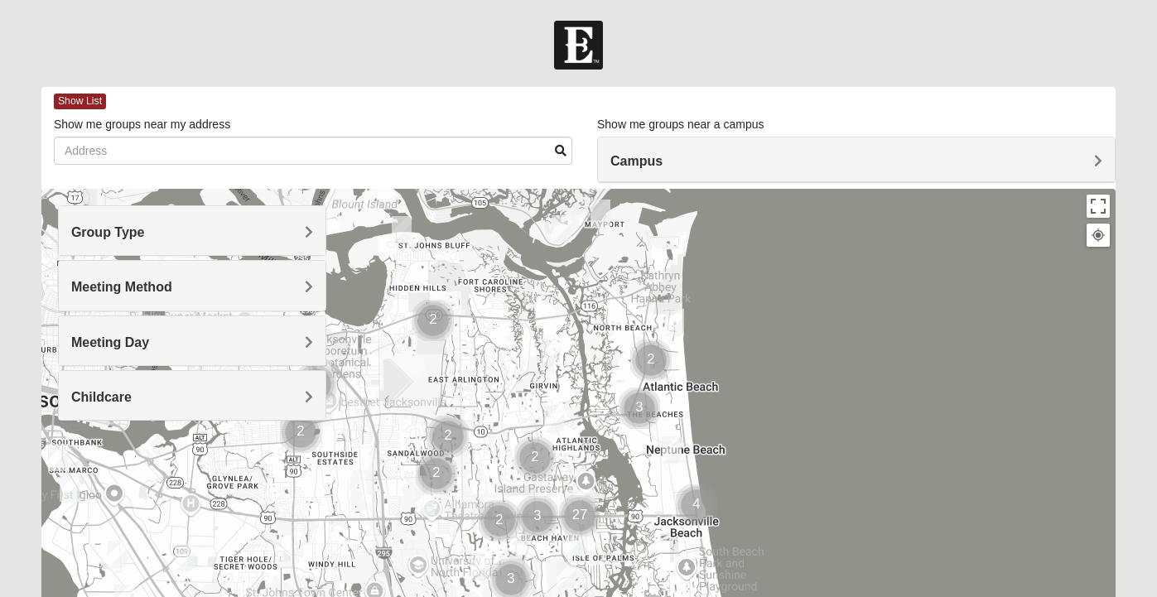
click at [821, 144] on div "Campus" at bounding box center [856, 159] width 517 height 45
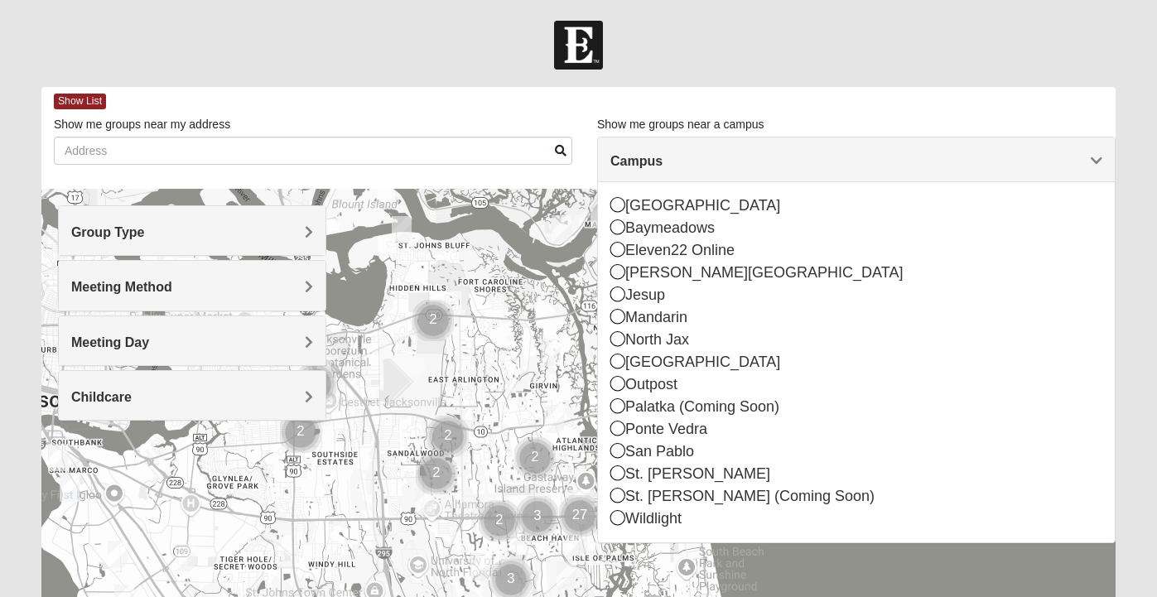
click at [830, 72] on form "Log In Find A Group Error Show List Loading Groups" at bounding box center [578, 466] width 1157 height 891
click at [489, 360] on div at bounding box center [578, 520] width 1074 height 662
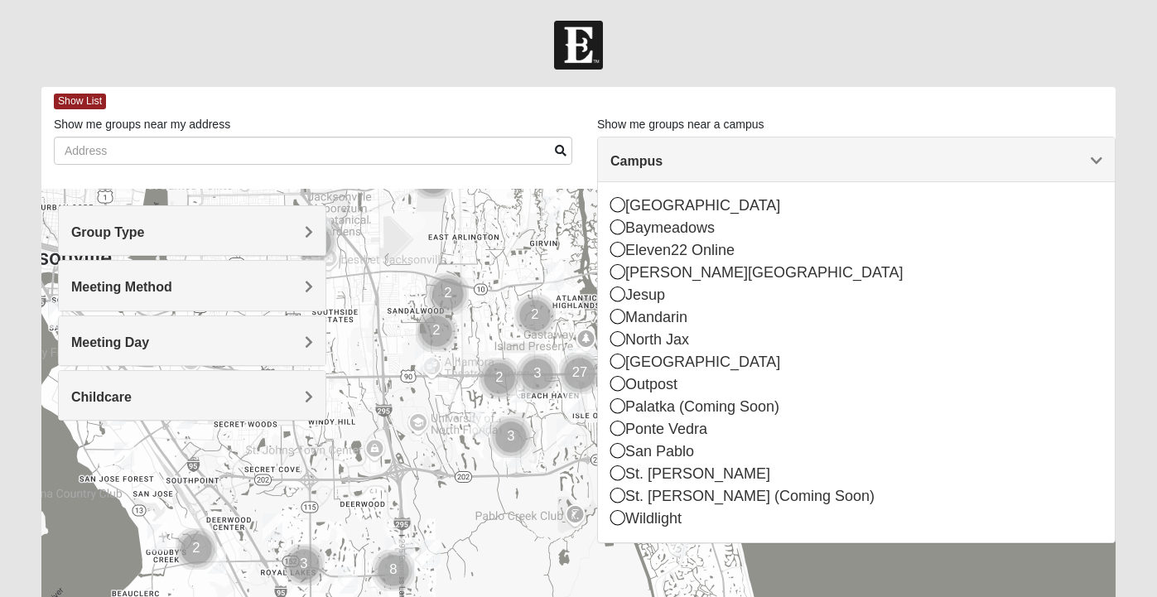
drag, startPoint x: 489, startPoint y: 360, endPoint x: 489, endPoint y: 204, distance: 156.5
click at [489, 204] on div at bounding box center [578, 520] width 1074 height 662
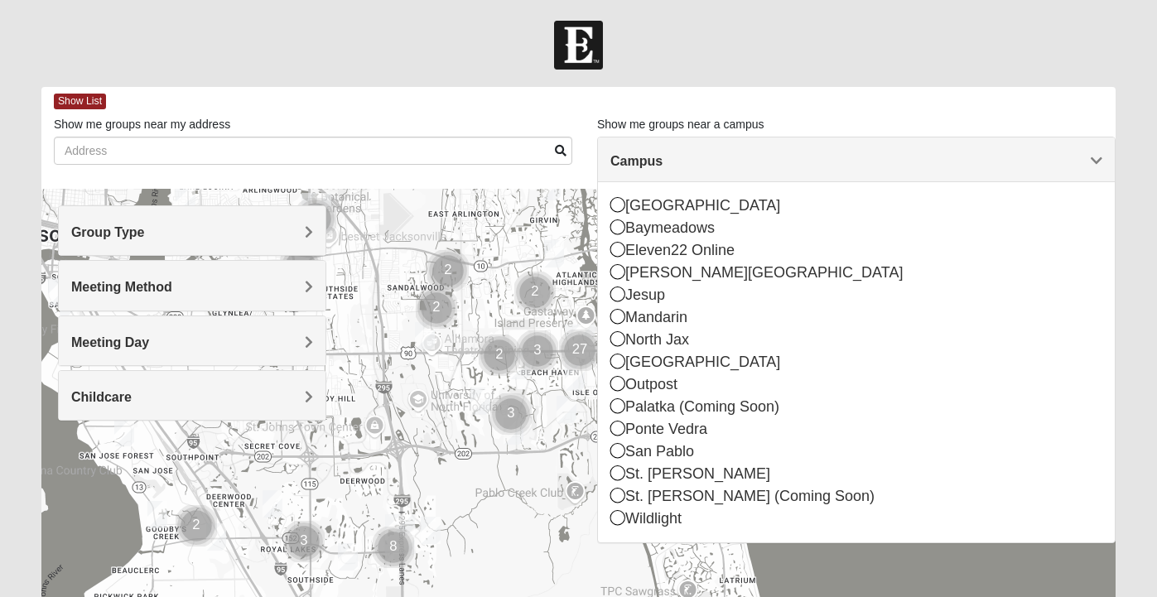
drag, startPoint x: 489, startPoint y: 204, endPoint x: 488, endPoint y: 94, distance: 110.1
click at [488, 94] on div "Show List Loading Groups Keywords Filter Additional Filters Campus [GEOGRAPHIC_…" at bounding box center [578, 469] width 1074 height 764
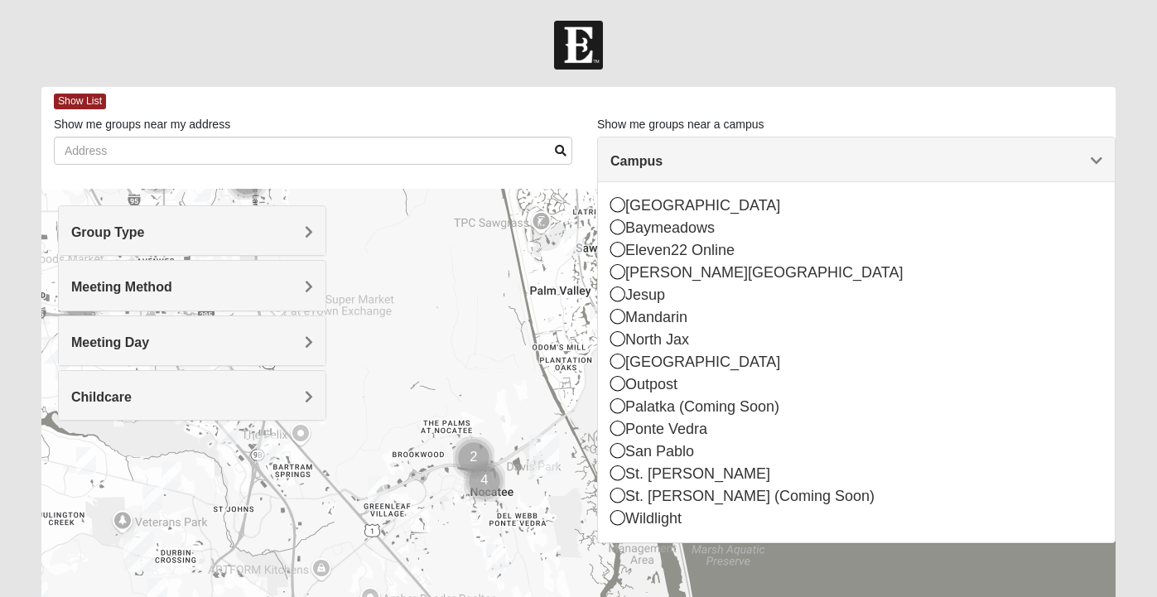
drag, startPoint x: 452, startPoint y: 330, endPoint x: 358, endPoint y: 188, distance: 170.2
click at [358, 188] on div "Show List Loading Groups Keywords Filter Additional Filters Campus [GEOGRAPHIC_…" at bounding box center [578, 469] width 1074 height 764
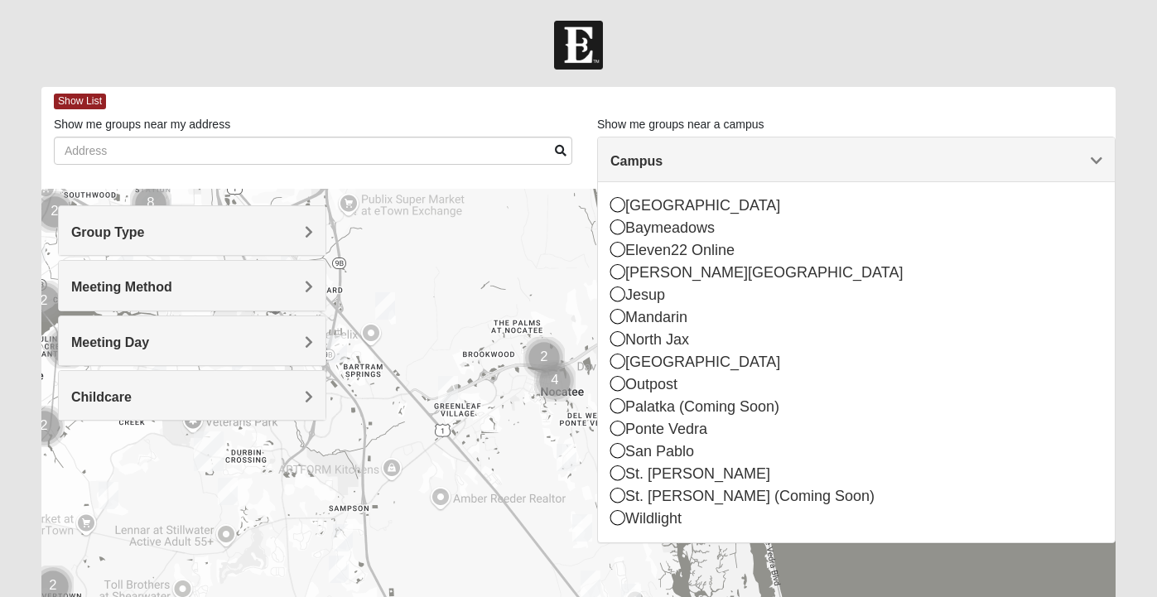
drag, startPoint x: 405, startPoint y: 421, endPoint x: 408, endPoint y: 295, distance: 125.9
click at [408, 295] on div at bounding box center [578, 520] width 1074 height 662
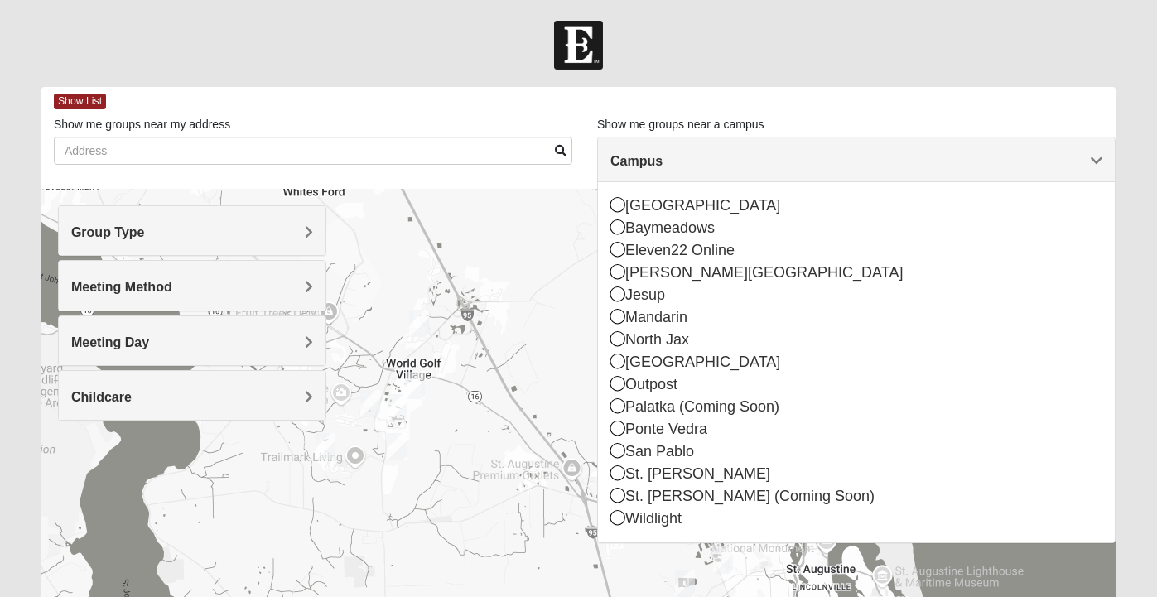
click at [864, 36] on div at bounding box center [578, 45] width 1157 height 49
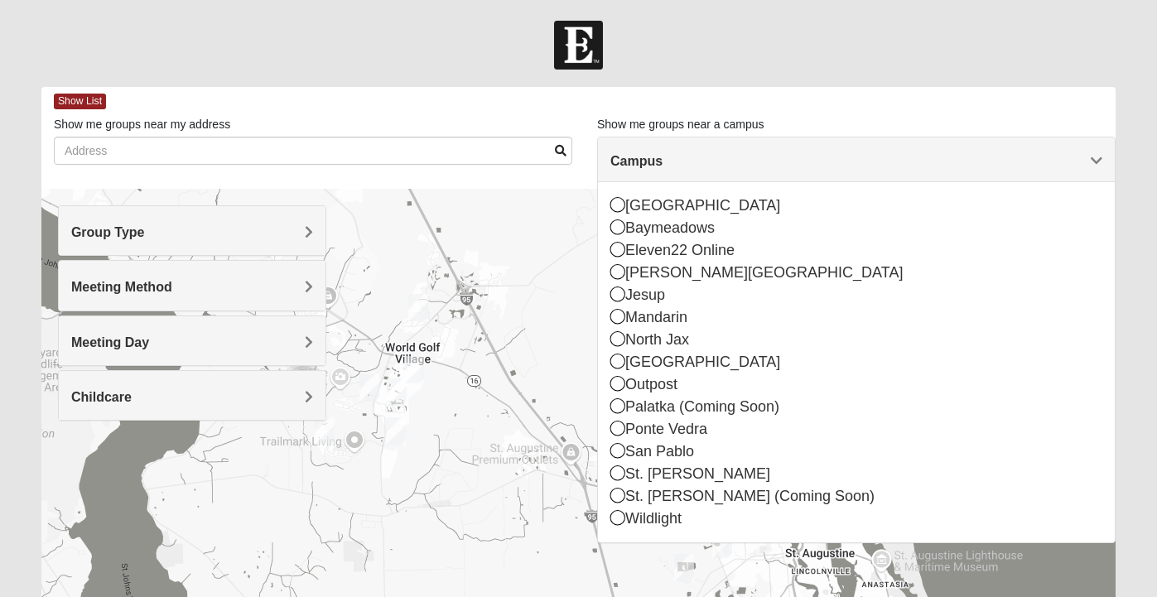
drag, startPoint x: 532, startPoint y: 402, endPoint x: 523, endPoint y: 263, distance: 139.4
click at [523, 268] on div at bounding box center [578, 520] width 1074 height 662
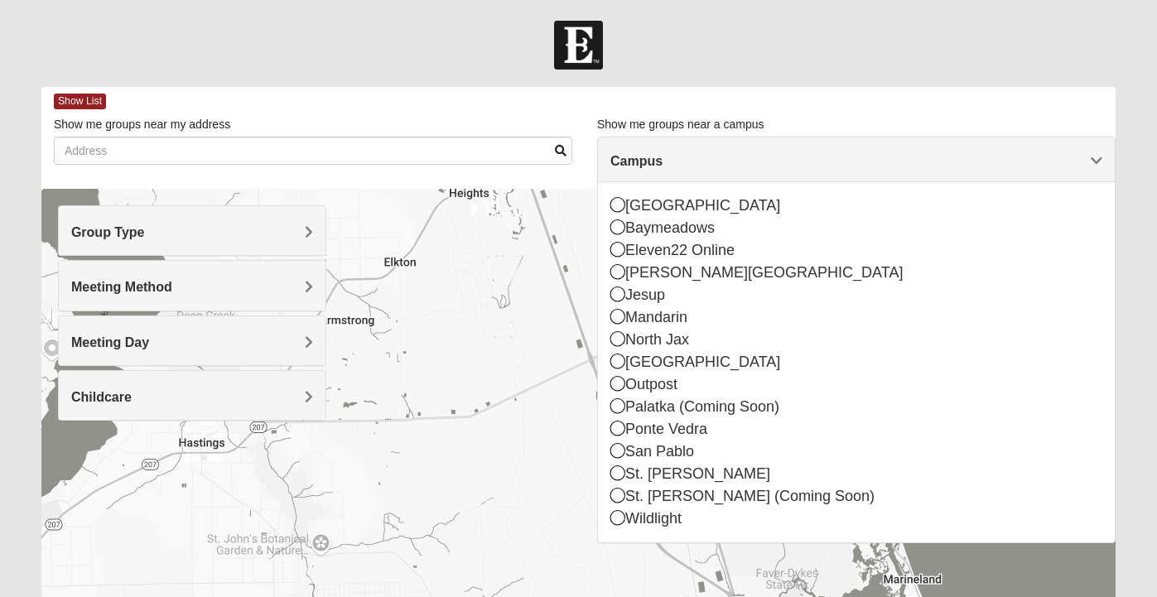
drag, startPoint x: 523, startPoint y: 263, endPoint x: 346, endPoint y: 197, distance: 189.2
click at [346, 197] on div at bounding box center [578, 520] width 1074 height 662
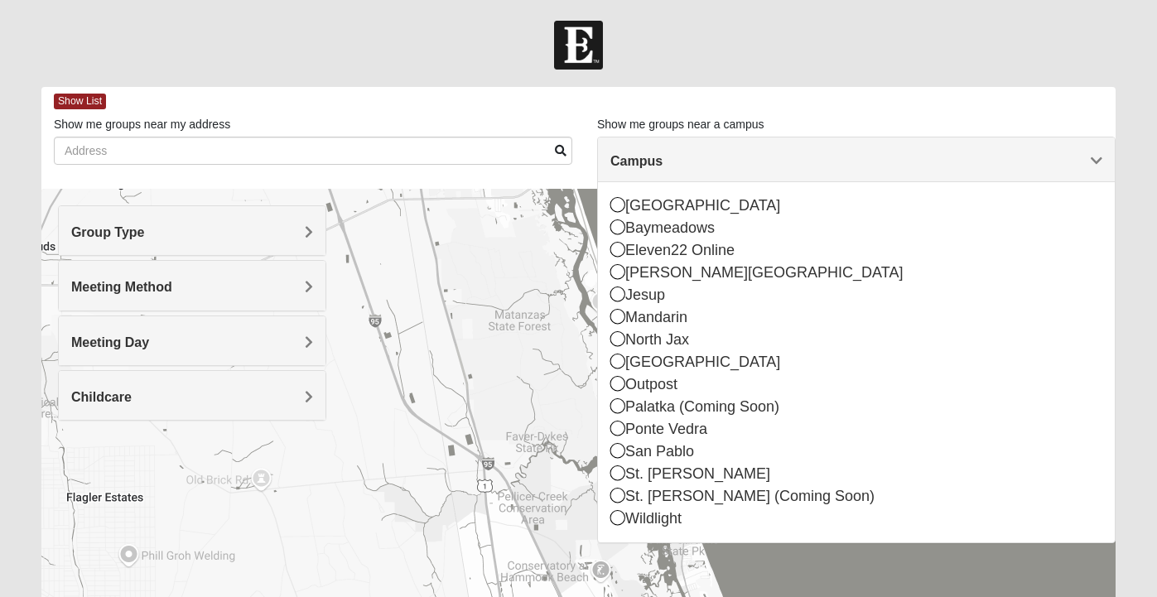
drag, startPoint x: 367, startPoint y: 364, endPoint x: 456, endPoint y: 269, distance: 130.6
click at [456, 269] on div at bounding box center [578, 520] width 1074 height 662
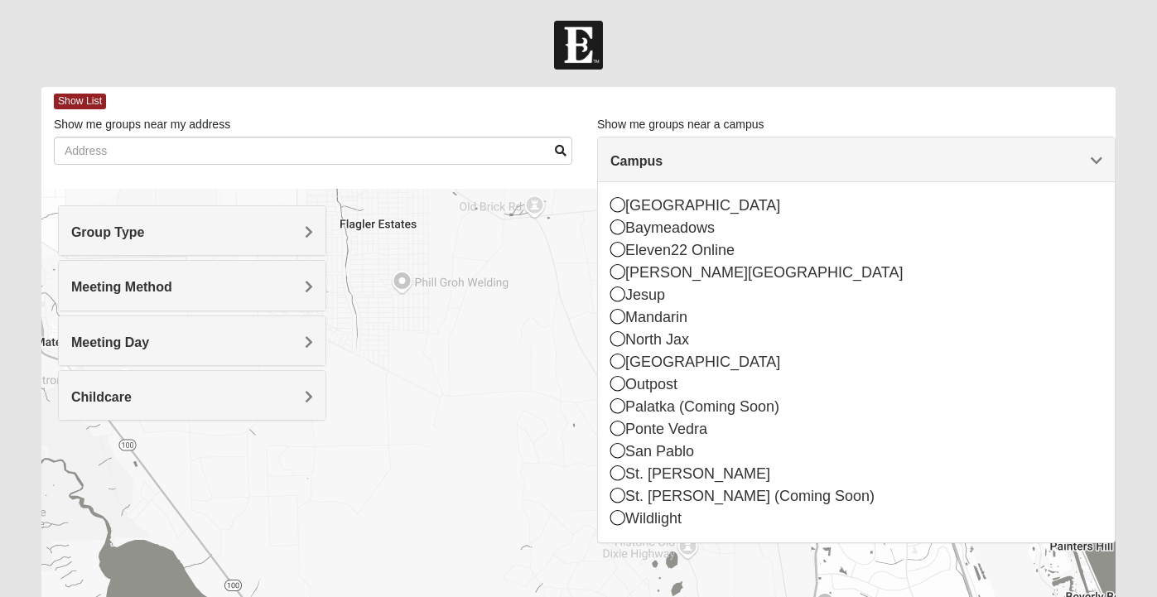
drag, startPoint x: 456, startPoint y: 269, endPoint x: 431, endPoint y: 155, distance: 116.9
click at [431, 155] on div "Show List Loading Groups Keywords Filter Additional Filters Campus [GEOGRAPHIC_…" at bounding box center [578, 469] width 1074 height 764
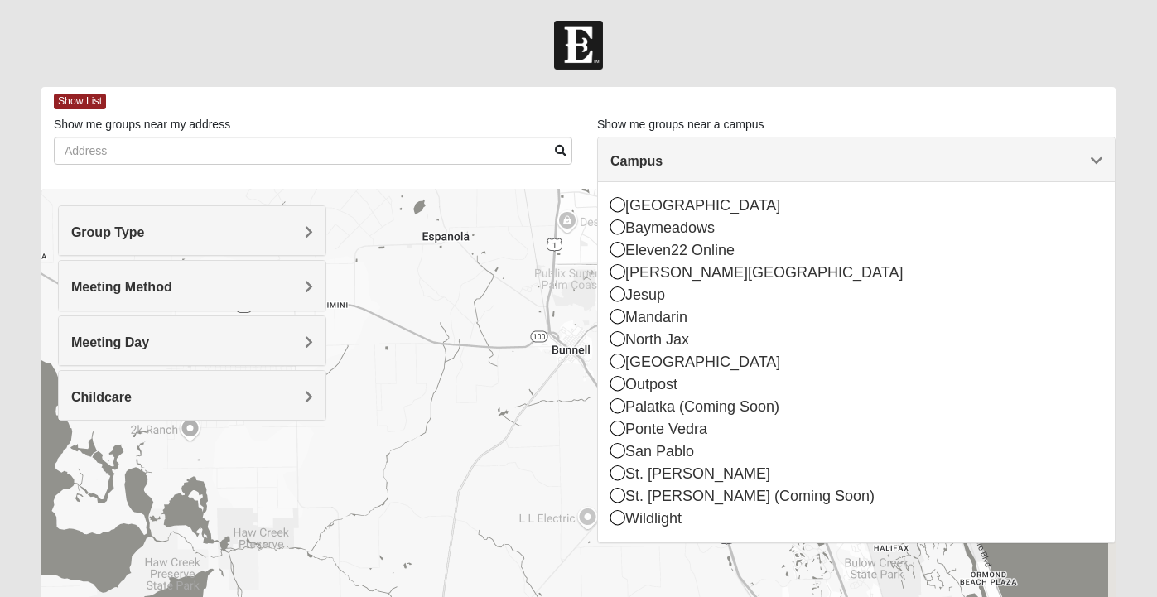
drag, startPoint x: 446, startPoint y: 344, endPoint x: 235, endPoint y: 254, distance: 229.3
click at [235, 254] on div "Group Type Mixed Group Men Only Women Only 1825 Meeting Method In Person Virtual" at bounding box center [578, 520] width 1074 height 662
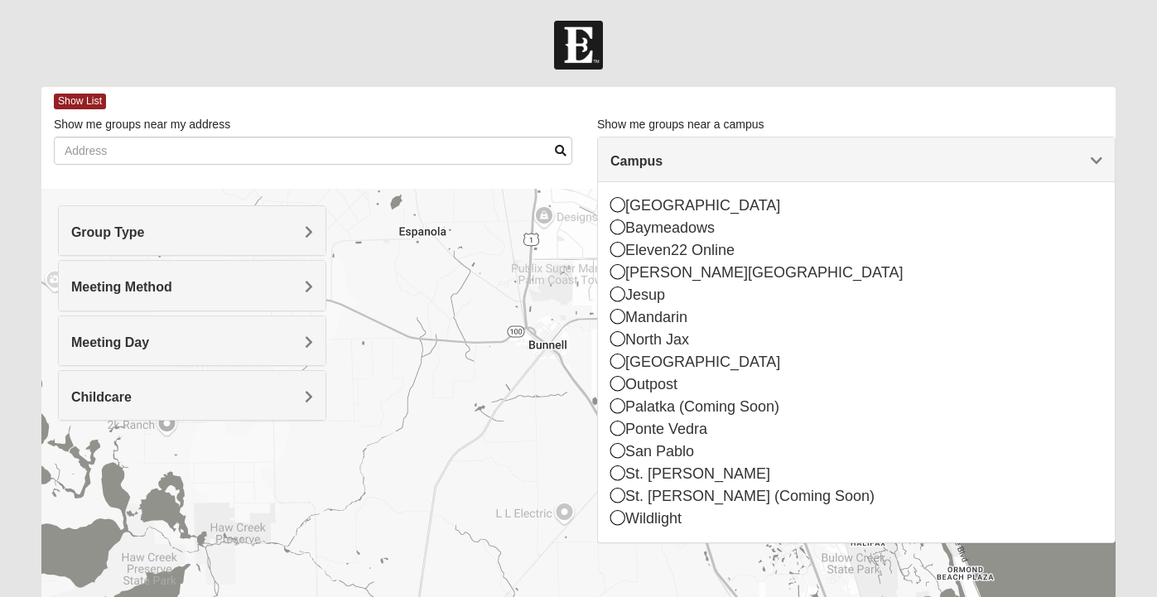
drag, startPoint x: 440, startPoint y: 358, endPoint x: 445, endPoint y: 272, distance: 86.3
click at [441, 288] on div at bounding box center [578, 520] width 1074 height 662
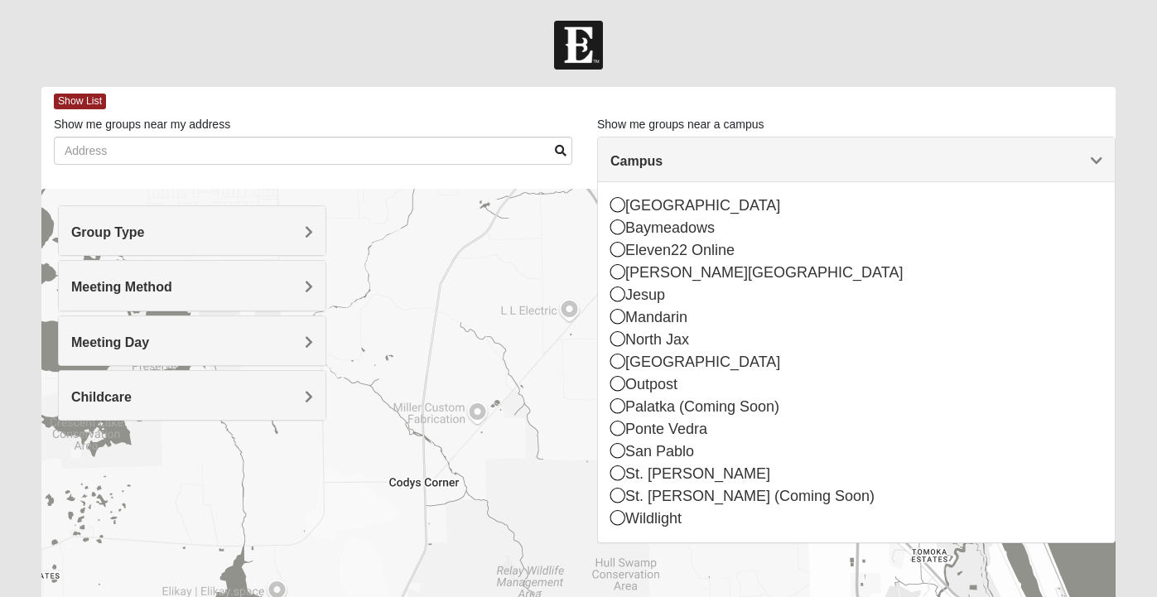
drag, startPoint x: 445, startPoint y: 272, endPoint x: 479, endPoint y: 150, distance: 126.4
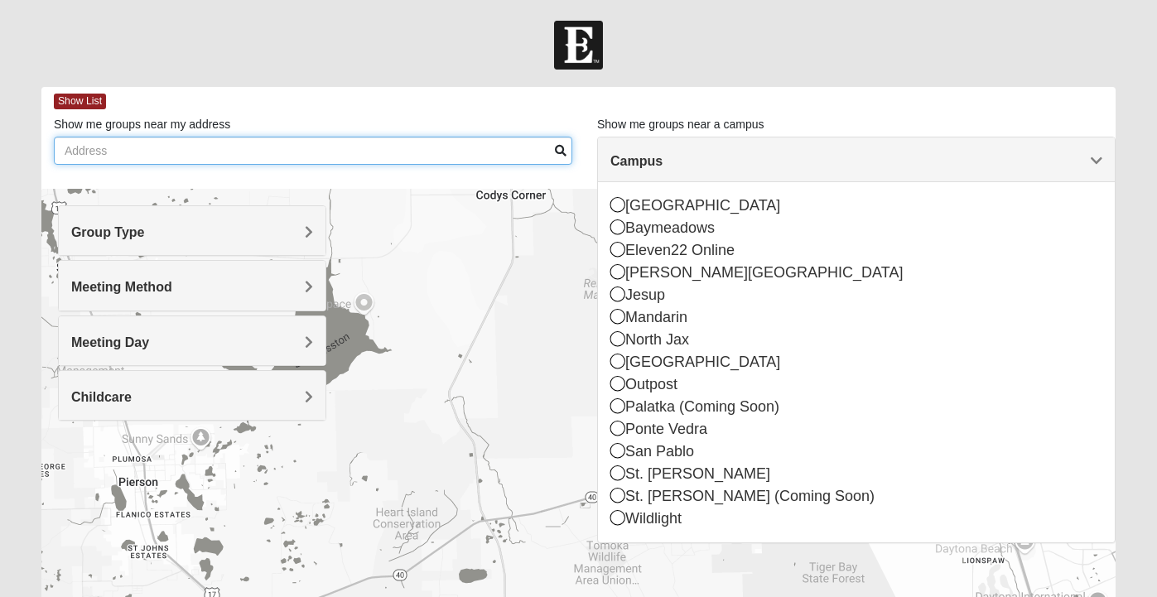
drag, startPoint x: 479, startPoint y: 150, endPoint x: 501, endPoint y: 81, distance: 72.3
click at [498, 86] on main "Find A Group Error Show List Loading Groups Keywords Filter Additional Filters …" at bounding box center [578, 477] width 1099 height 783
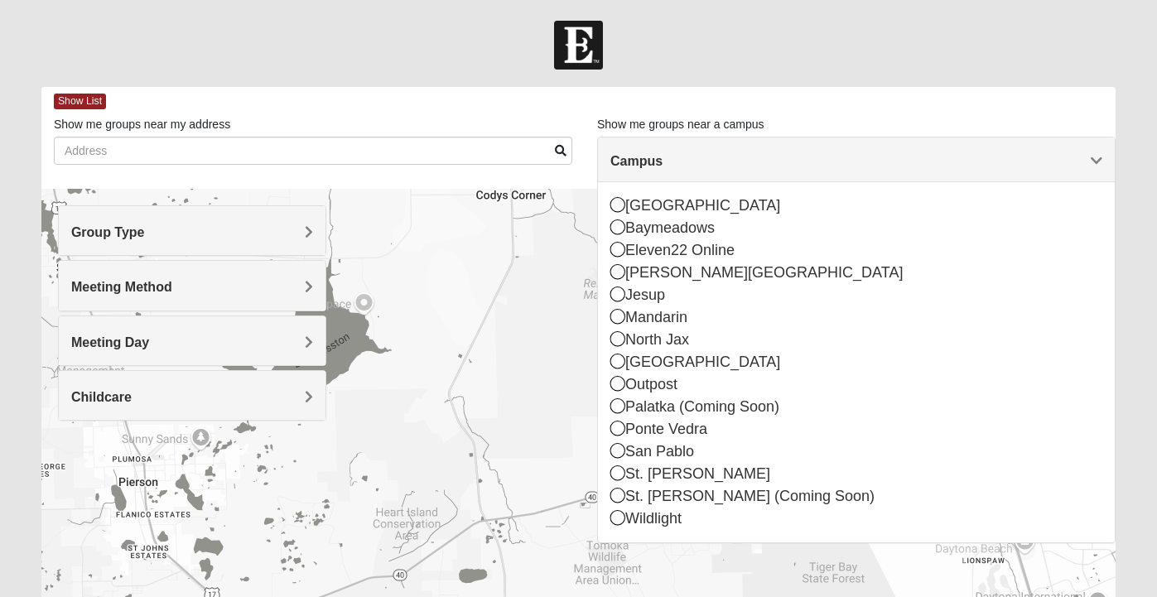
click at [392, 25] on div at bounding box center [578, 45] width 1157 height 49
